Goal: Navigation & Orientation: Understand site structure

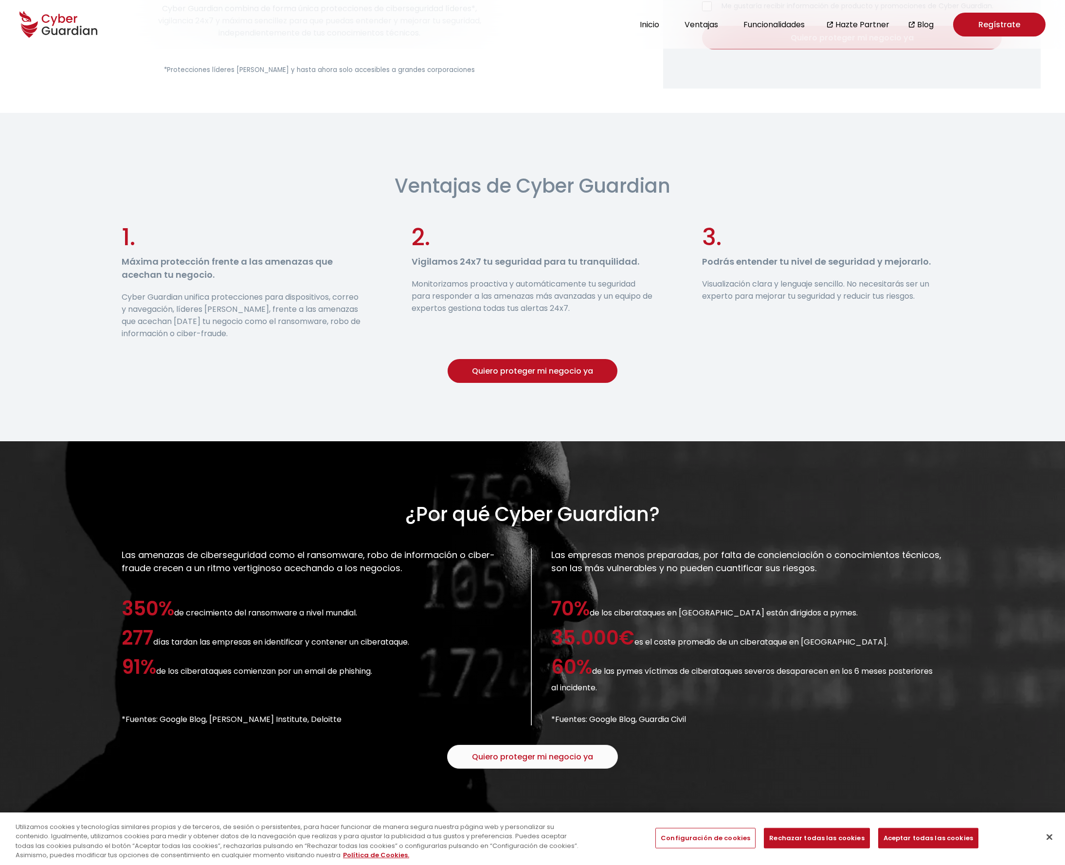
scroll to position [312, 0]
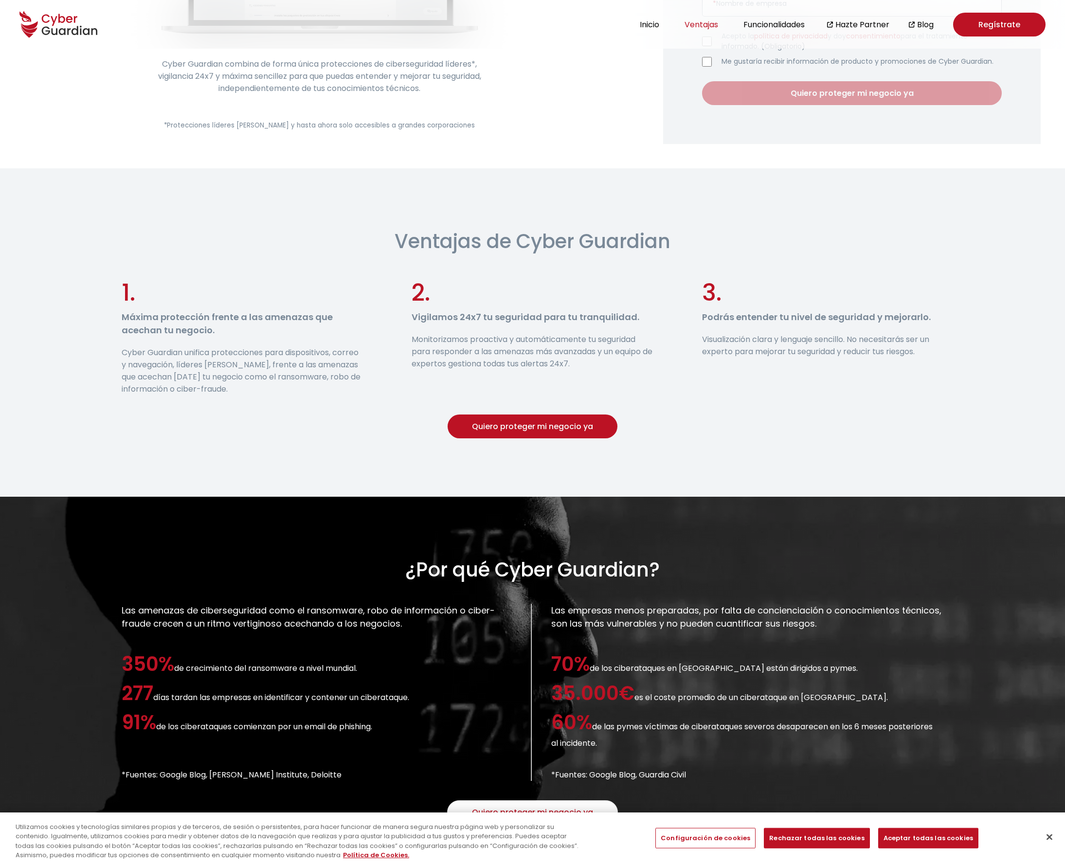
click at [713, 24] on button "Ventajas" at bounding box center [700, 24] width 39 height 13
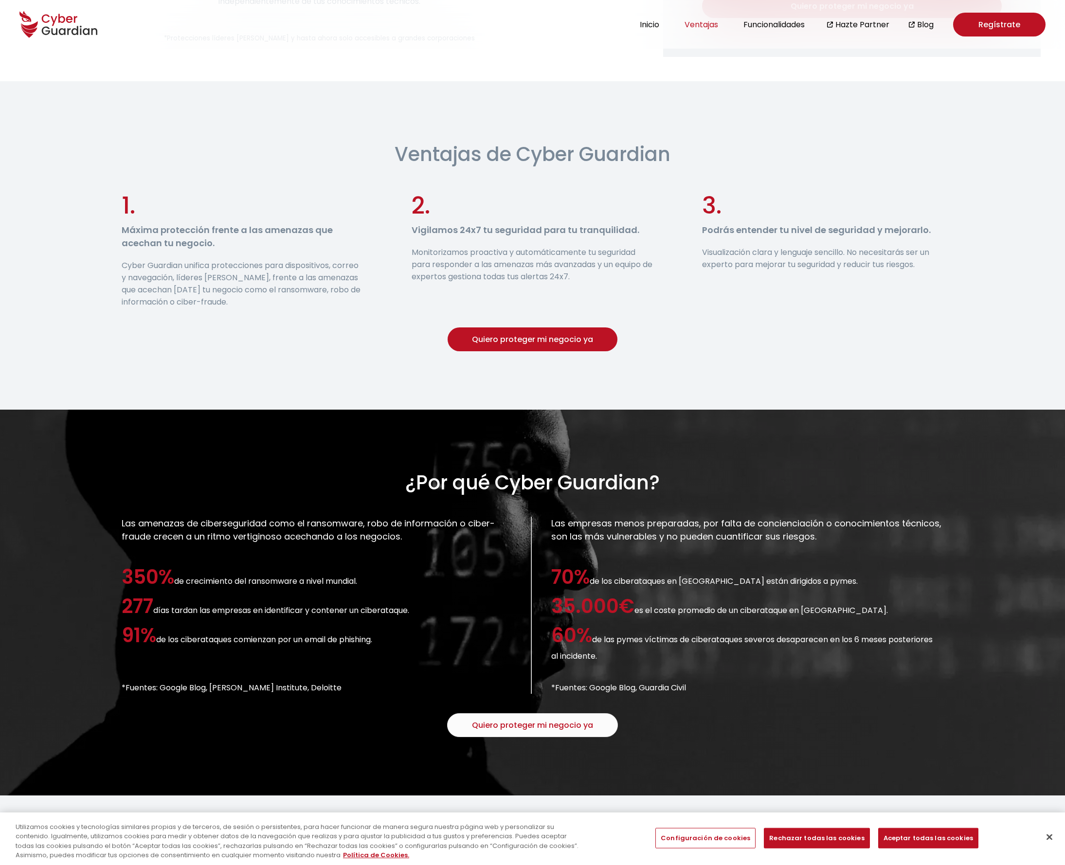
scroll to position [432, 0]
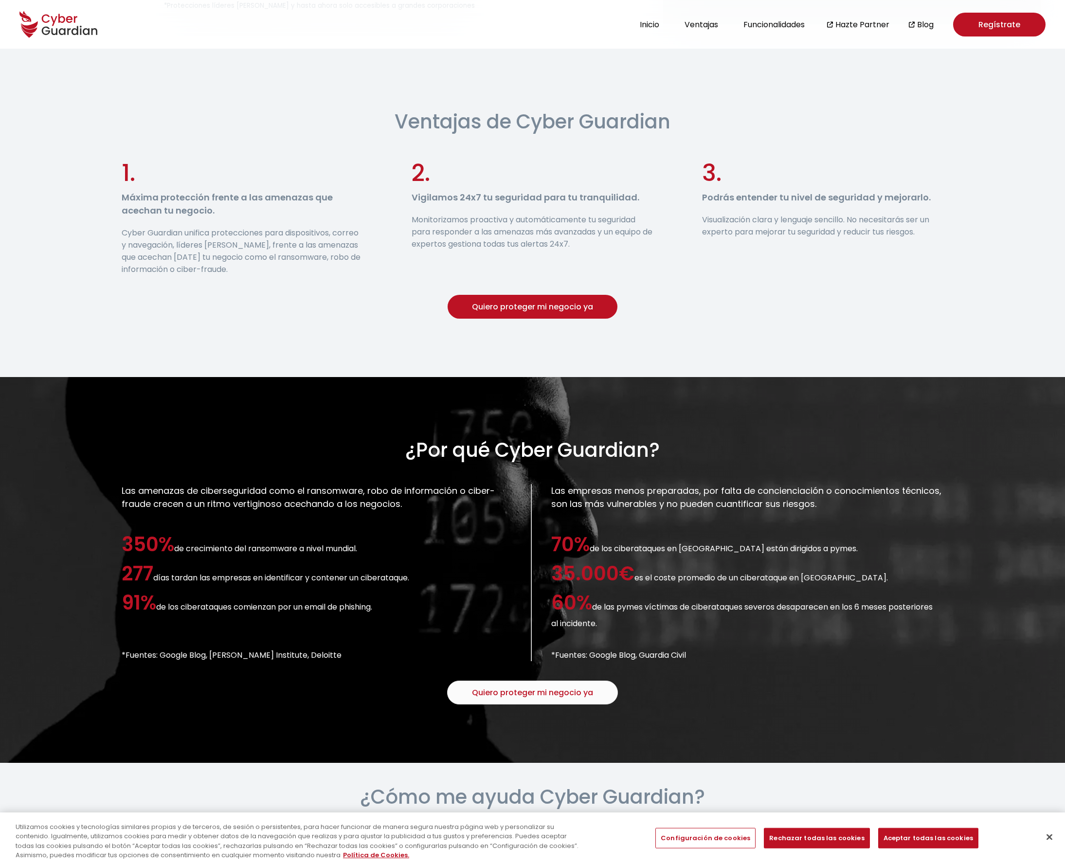
click at [485, 313] on button "Quiero proteger mi negocio ya" at bounding box center [532, 307] width 170 height 24
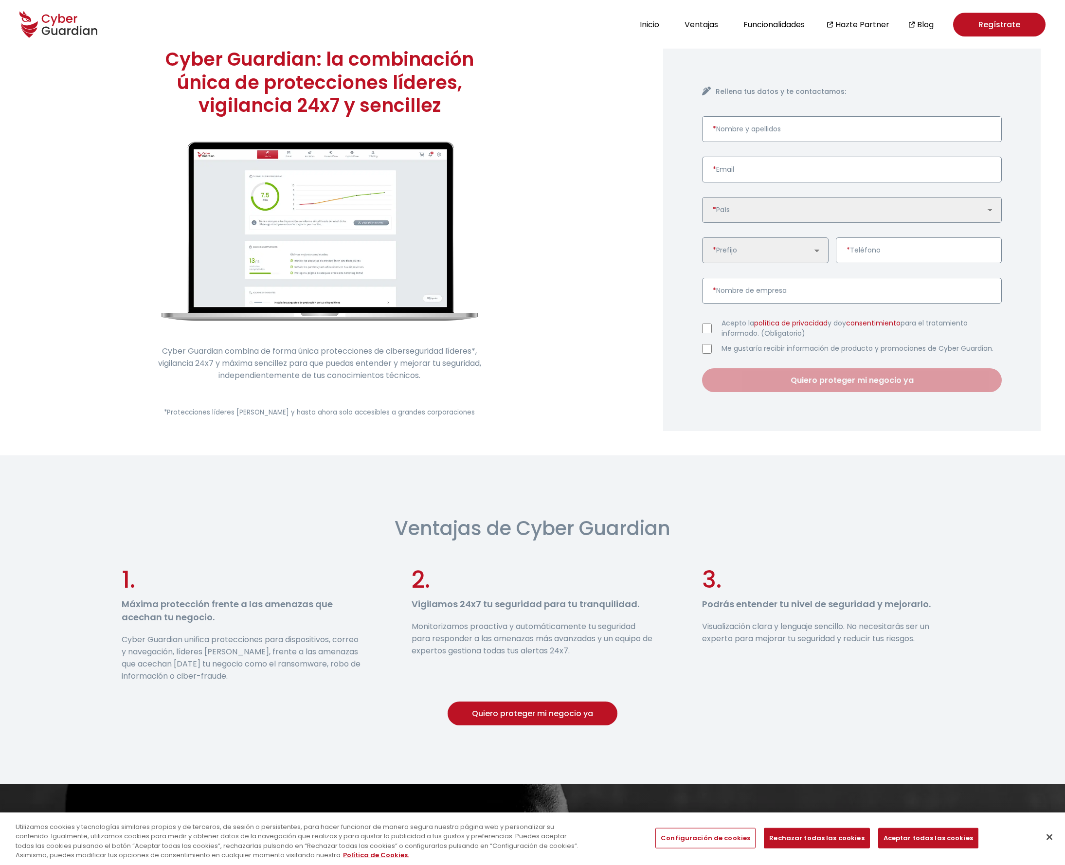
scroll to position [24, 0]
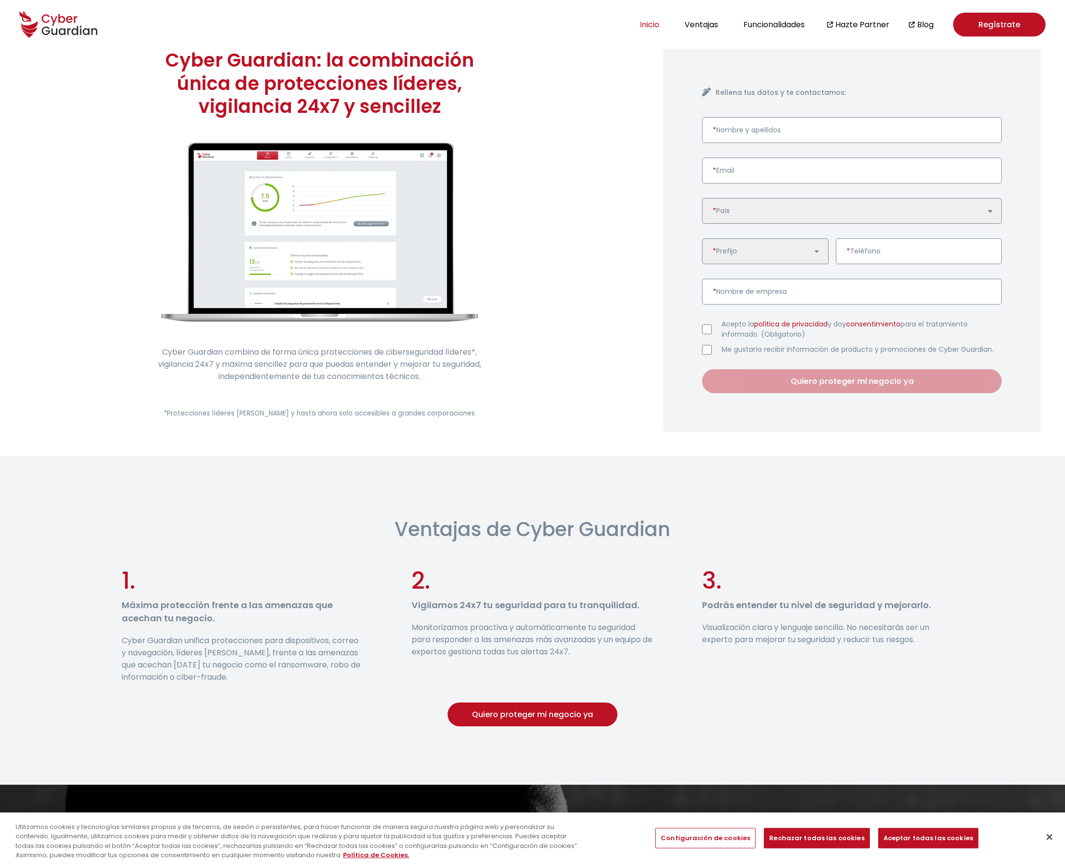
click at [651, 23] on button "Inicio" at bounding box center [649, 24] width 25 height 13
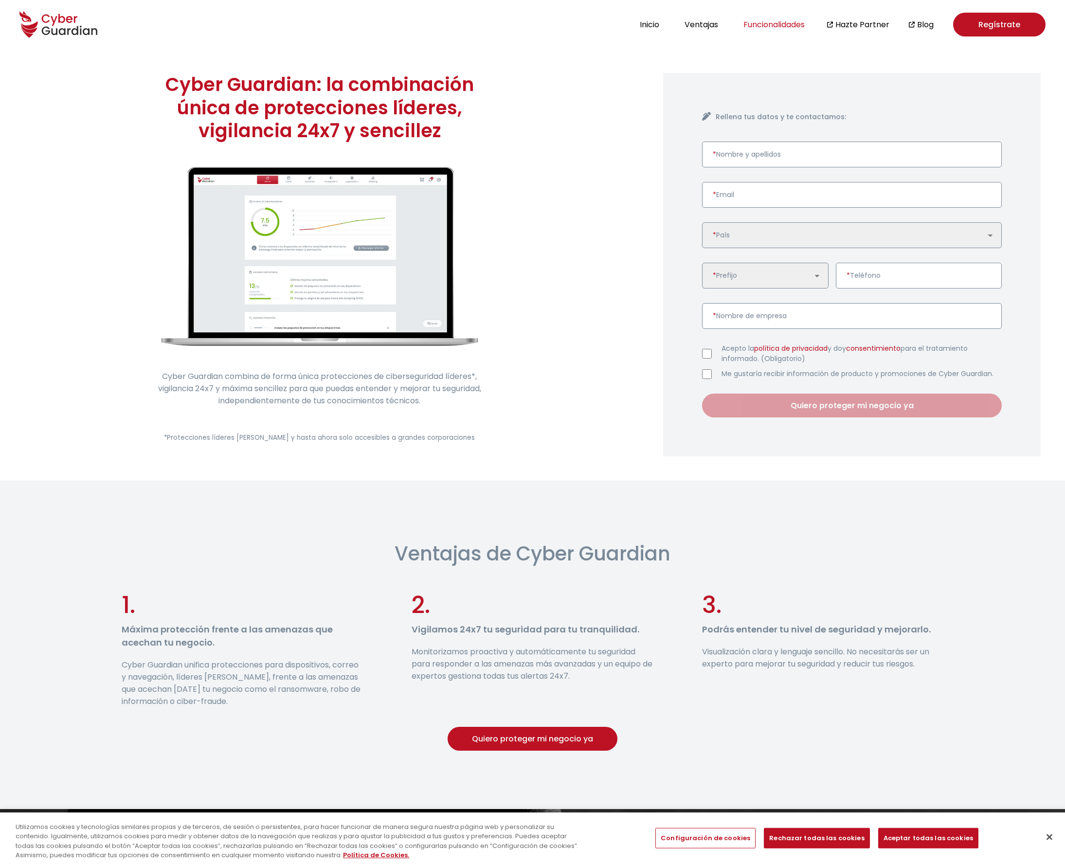
click at [790, 27] on button "Funcionalidades" at bounding box center [773, 24] width 67 height 13
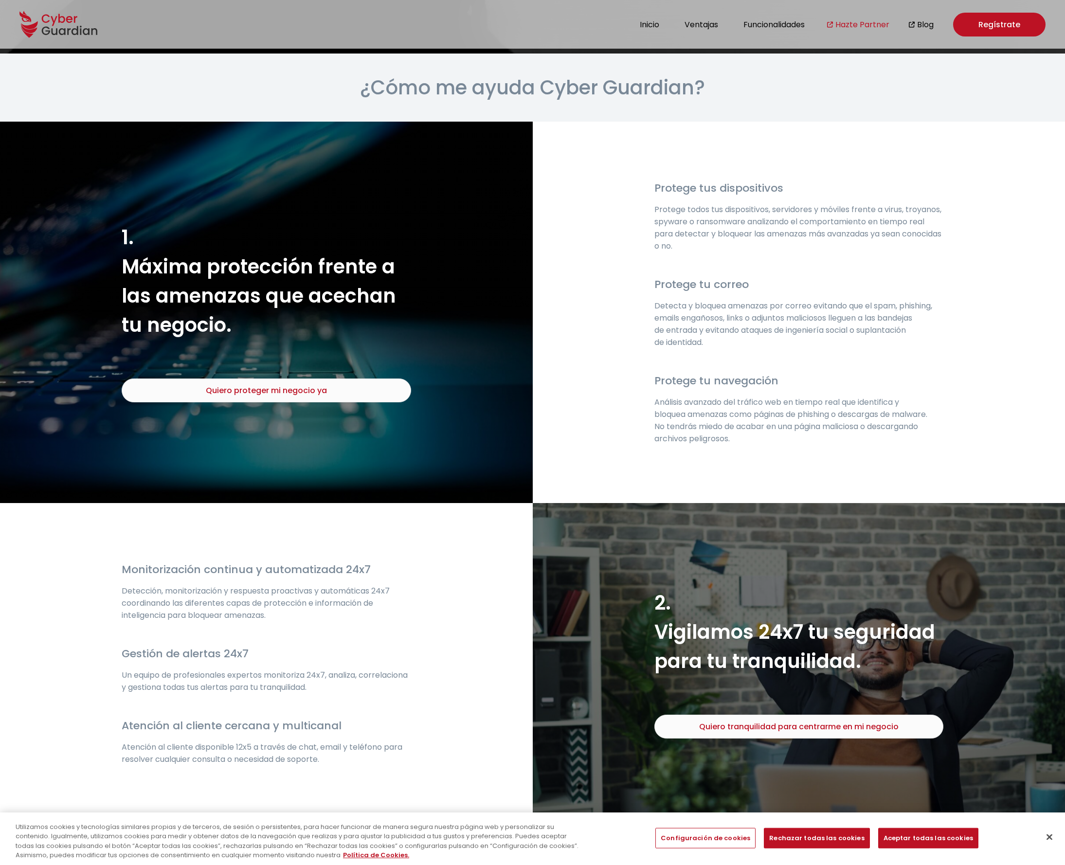
scroll to position [1146, 0]
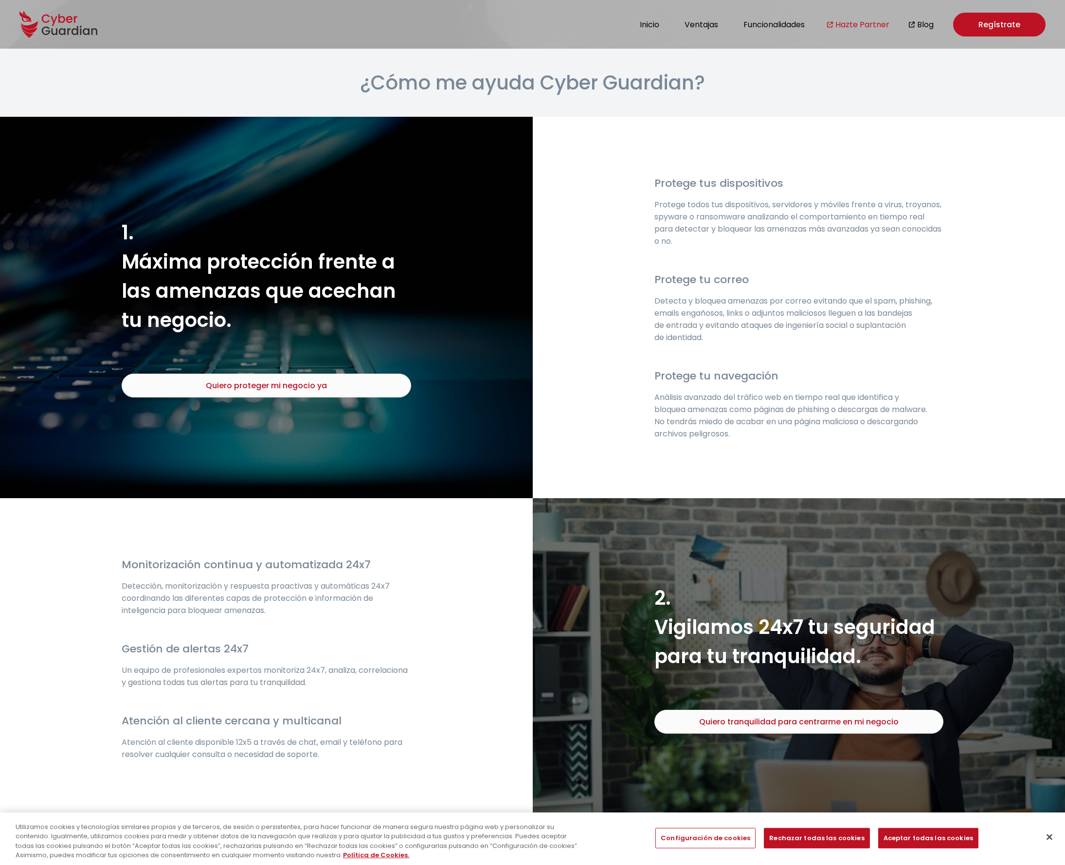
click at [849, 30] on link "Hazte Partner" at bounding box center [862, 24] width 54 height 12
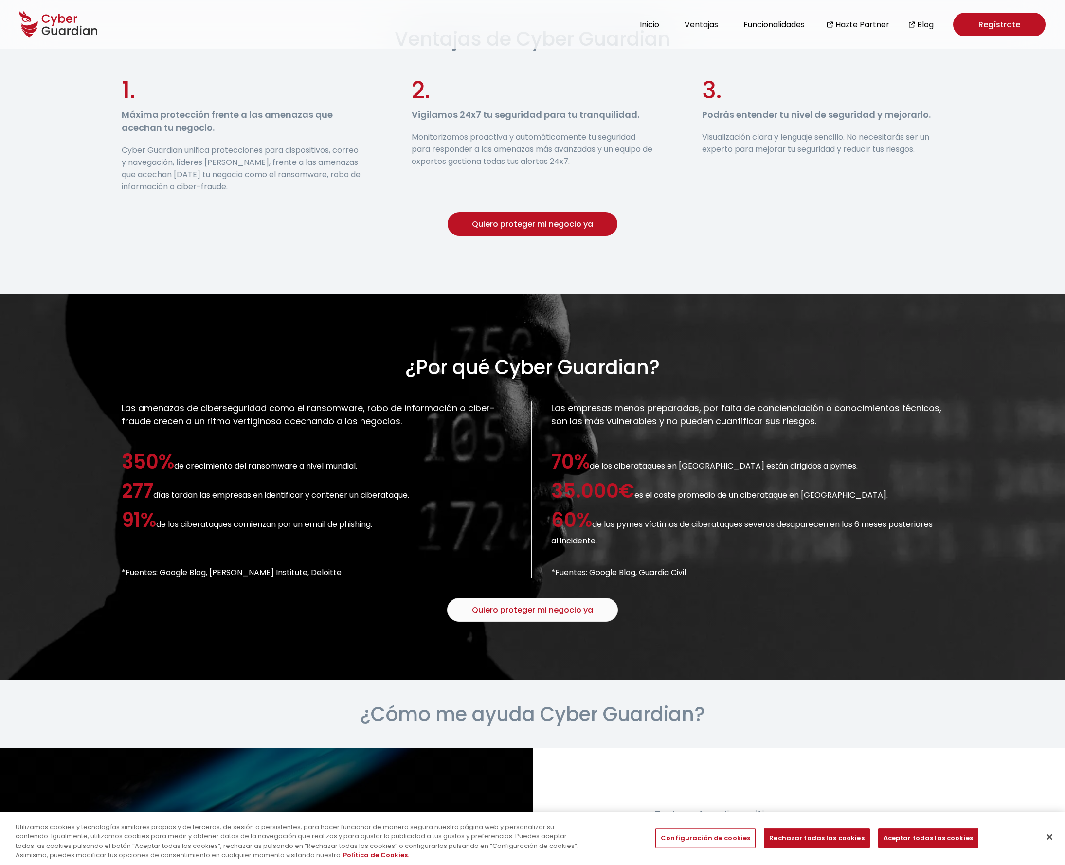
scroll to position [0, 0]
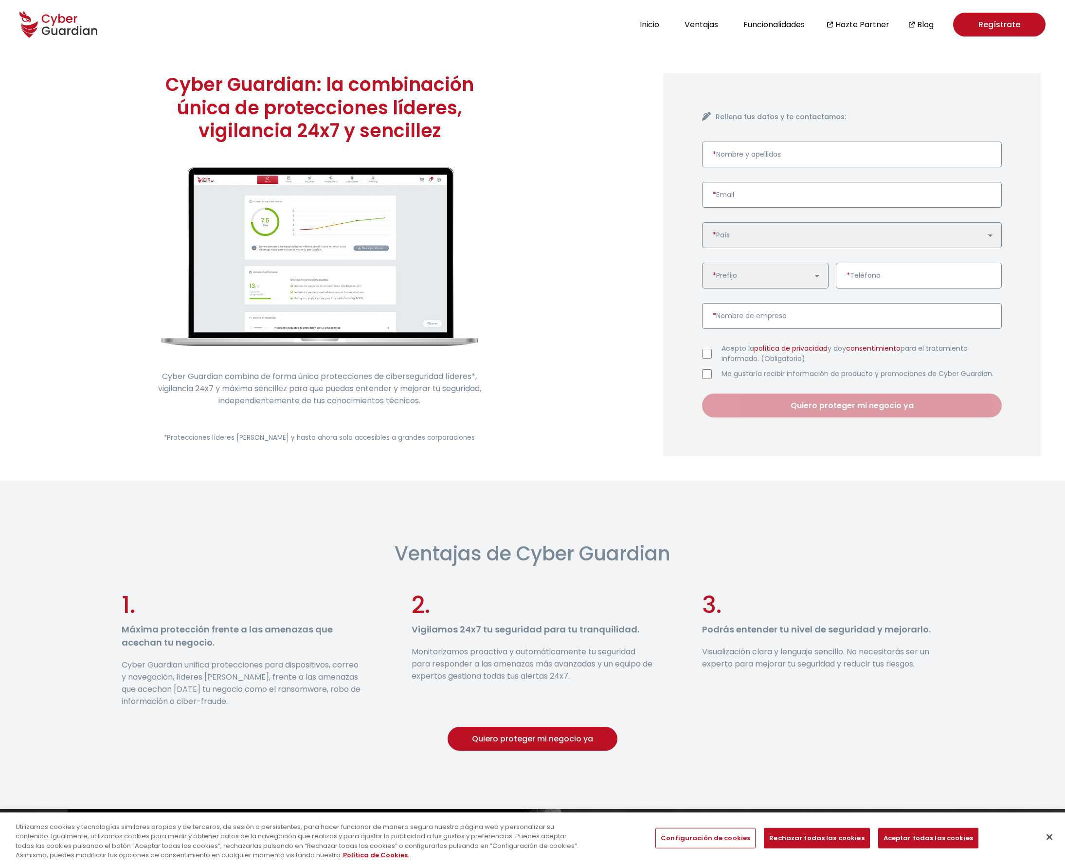
click at [74, 28] on icon at bounding box center [58, 24] width 78 height 34
